Goal: Task Accomplishment & Management: Use online tool/utility

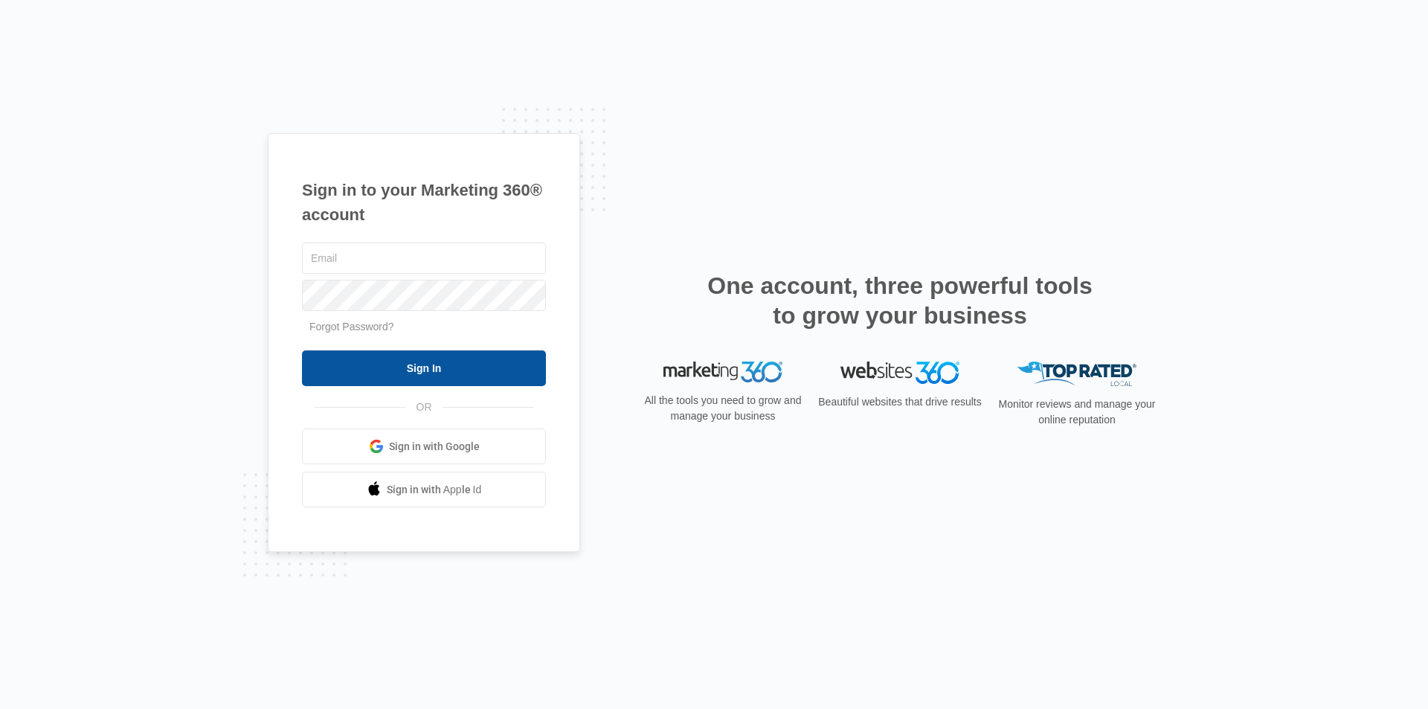
type input "[EMAIL_ADDRESS][DOMAIN_NAME]"
click at [408, 370] on input "Sign In" at bounding box center [424, 368] width 244 height 36
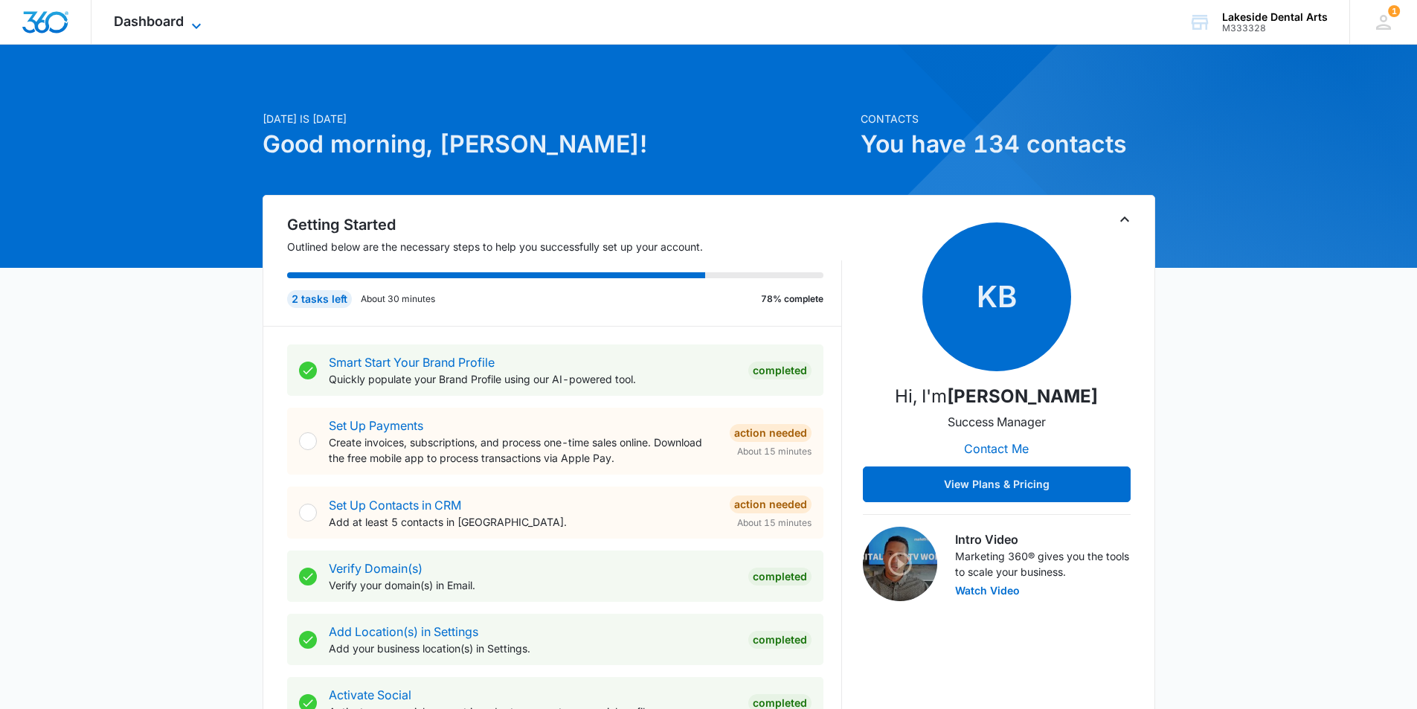
click at [197, 24] on icon at bounding box center [196, 26] width 18 height 18
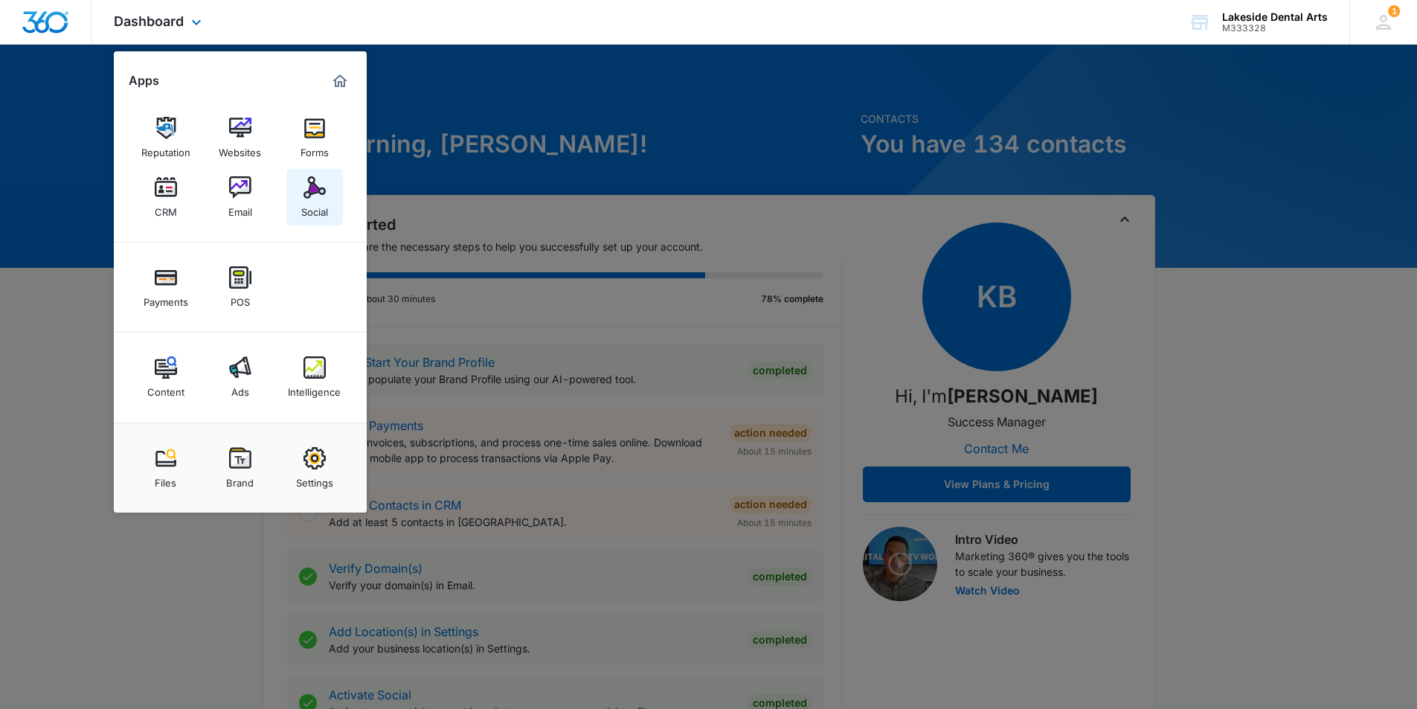
click at [310, 205] on div "Social" at bounding box center [314, 208] width 27 height 19
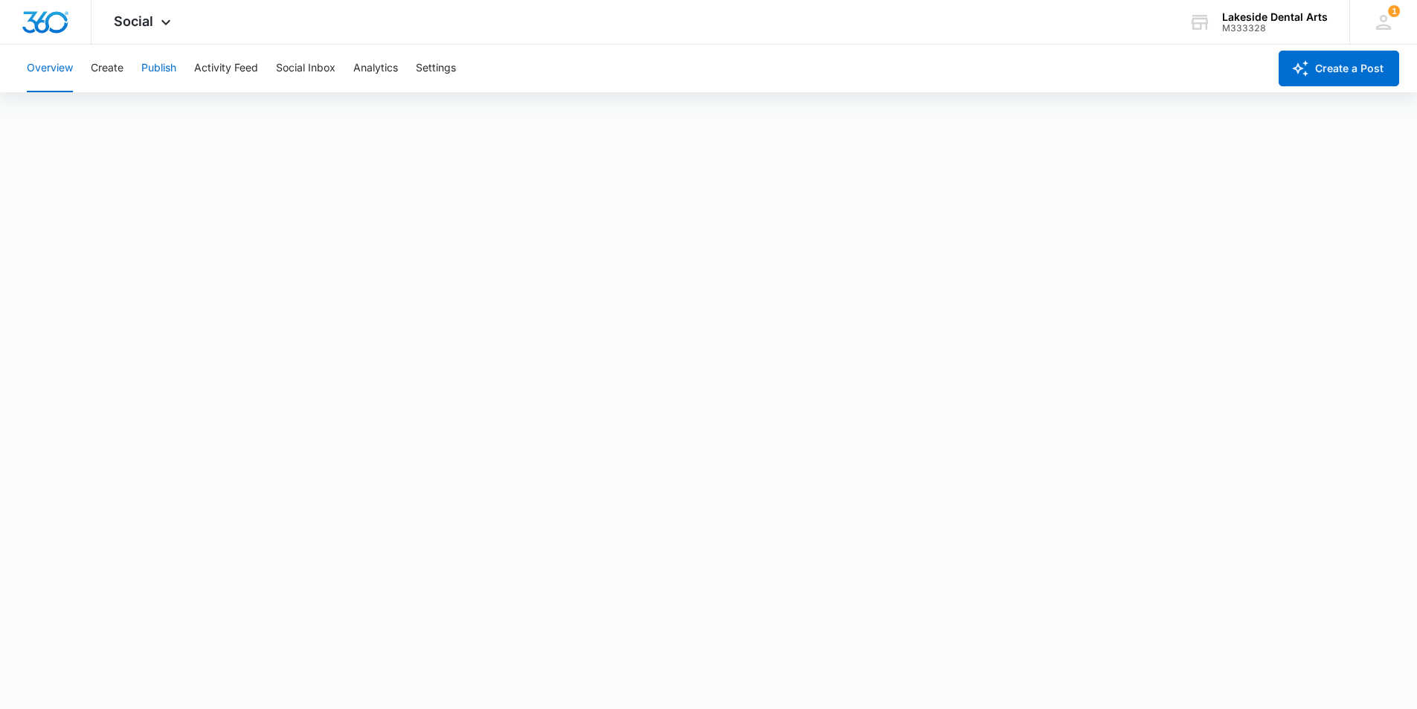
click at [157, 67] on button "Publish" at bounding box center [158, 69] width 35 height 48
click at [104, 65] on button "Create" at bounding box center [107, 69] width 33 height 48
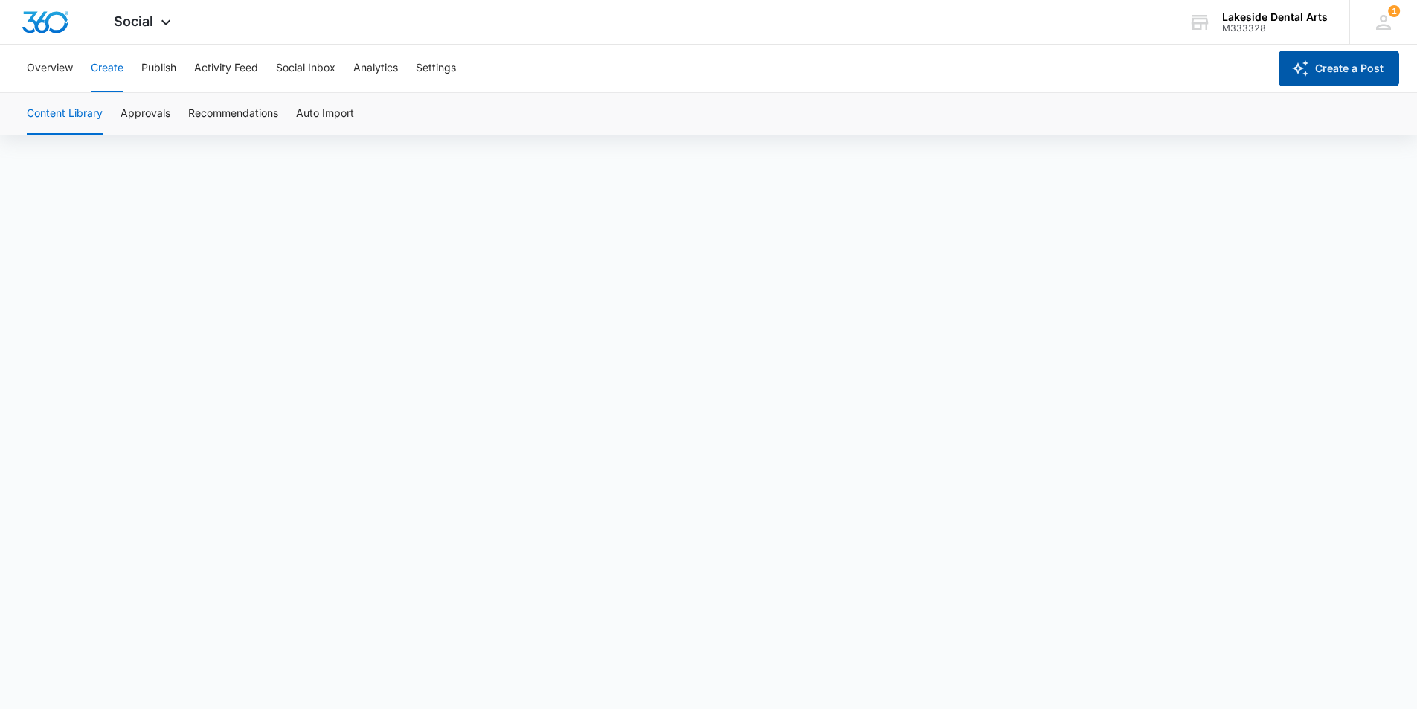
click at [1310, 68] on button "Create a Post" at bounding box center [1338, 69] width 120 height 36
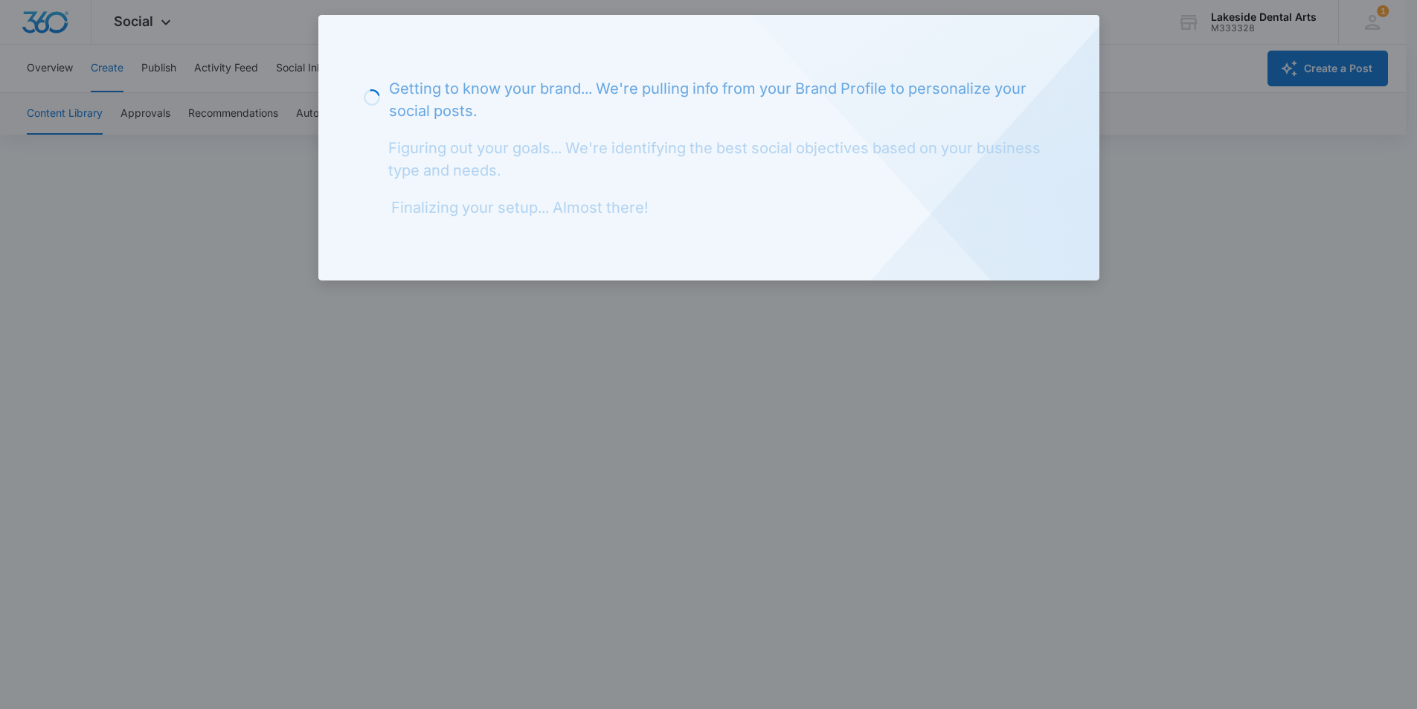
click at [1086, 36] on div "Loading Getting to know your brand... We're pulling info from your Brand Profil…" at bounding box center [708, 148] width 781 height 266
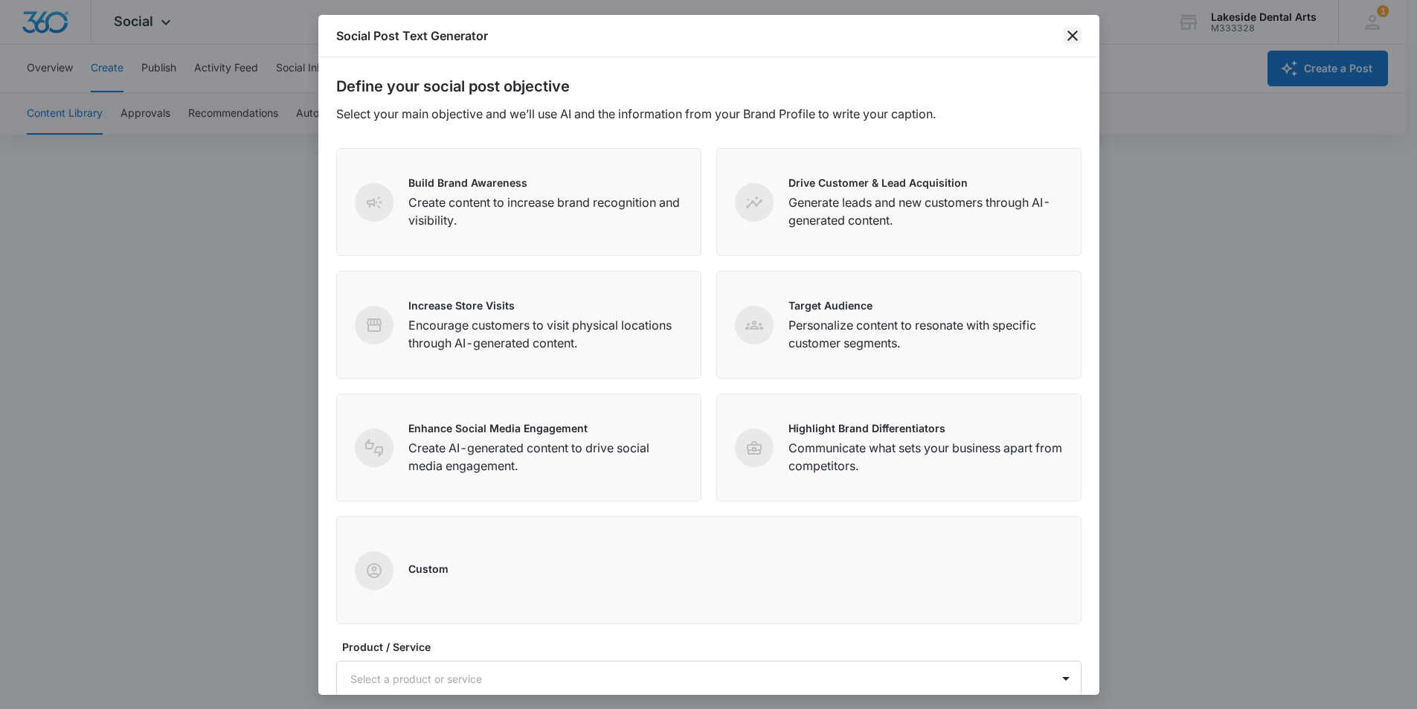
click at [1069, 35] on icon "close" at bounding box center [1073, 36] width 18 height 18
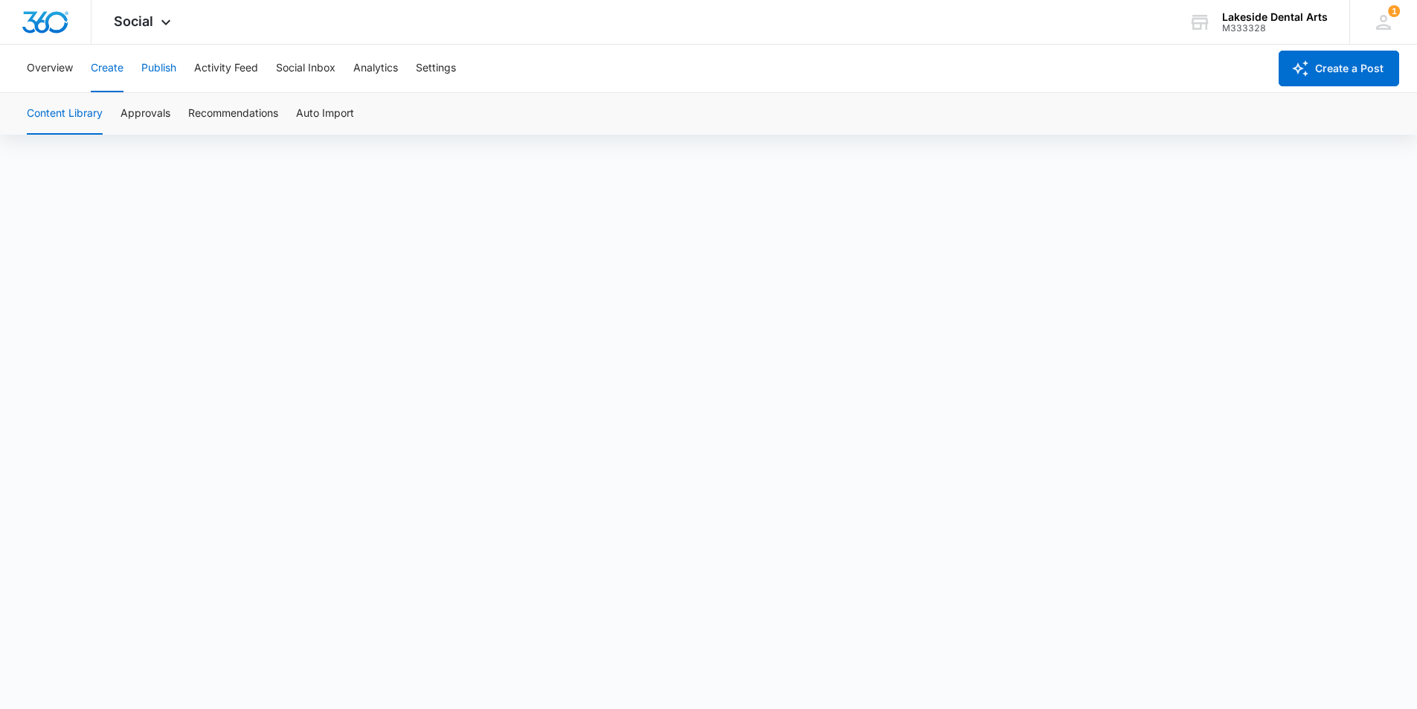
click at [155, 66] on button "Publish" at bounding box center [158, 69] width 35 height 48
click at [382, 63] on button "Analytics" at bounding box center [375, 69] width 45 height 48
